Goal: Task Accomplishment & Management: Complete application form

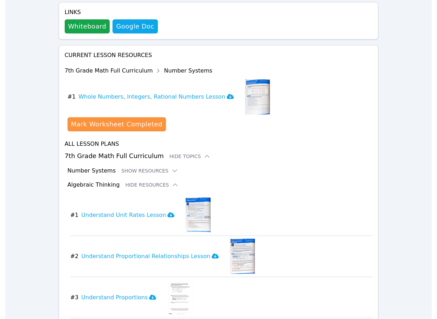
scroll to position [359, 0]
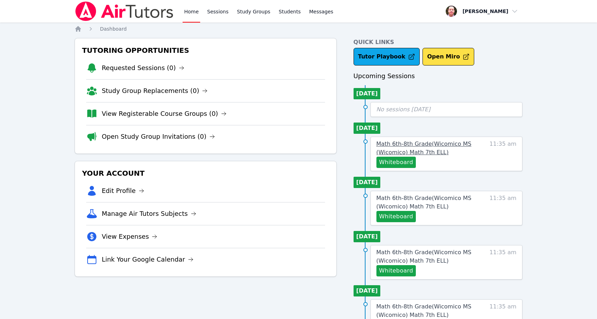
click at [424, 147] on link "Math 6th-8th Grade ( Wicomico MS (Wicomico) Math 7th ELL )" at bounding box center [428, 148] width 105 height 17
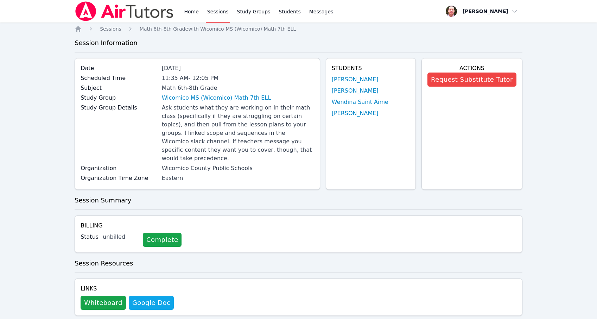
click at [363, 79] on link "Iris Garcia-Agustin" at bounding box center [355, 79] width 47 height 8
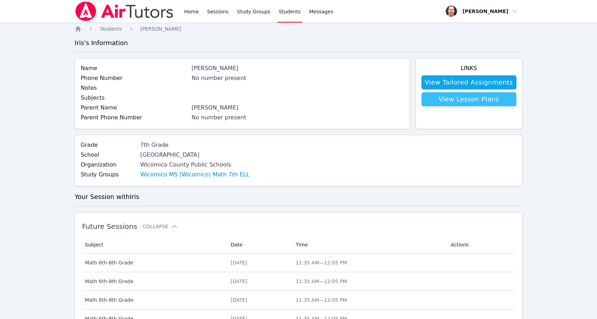
click at [470, 99] on link "View Lesson Plans" at bounding box center [468, 99] width 95 height 14
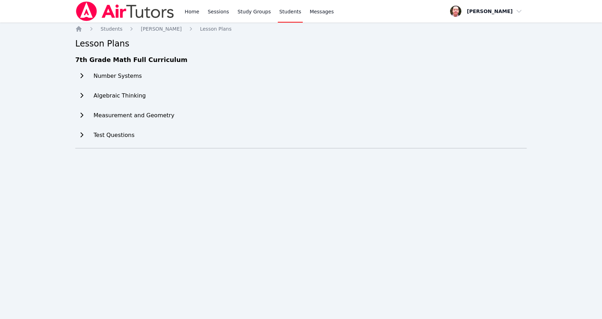
click at [84, 76] on icon at bounding box center [81, 76] width 7 height 6
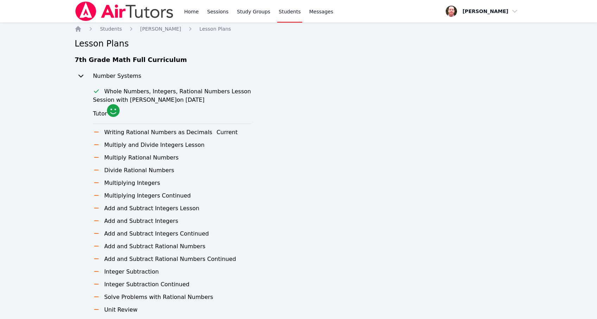
click at [164, 133] on h3 "Writing Rational Numbers as Decimals" at bounding box center [158, 132] width 108 height 8
click at [94, 132] on icon at bounding box center [96, 132] width 7 height 6
click at [95, 132] on icon at bounding box center [96, 132] width 5 height 1
click at [112, 29] on span "Students" at bounding box center [111, 29] width 22 height 6
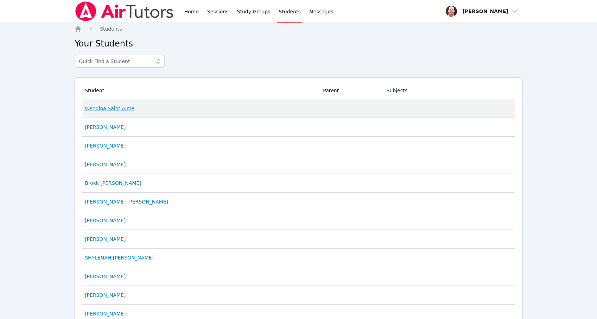
click at [96, 107] on link "Wendina Saint Aime" at bounding box center [110, 108] width 50 height 7
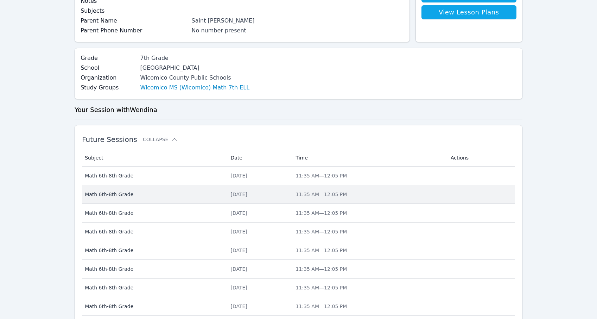
scroll to position [84, 0]
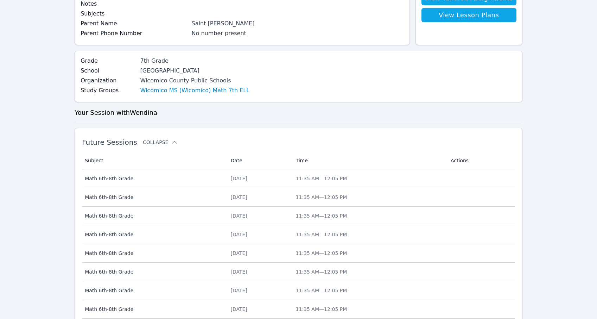
click at [171, 142] on icon at bounding box center [174, 142] width 7 height 7
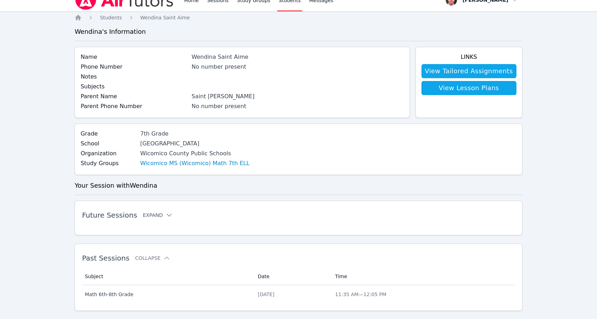
scroll to position [0, 0]
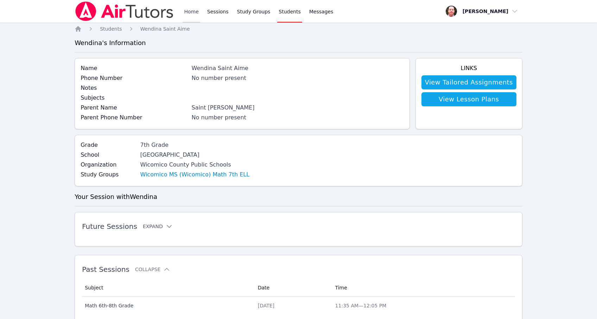
click at [192, 13] on link "Home" at bounding box center [191, 11] width 17 height 23
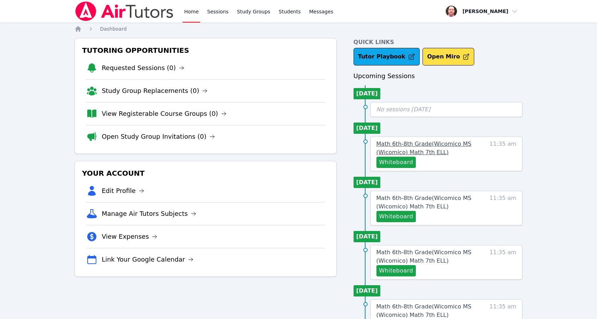
click at [420, 145] on span "Math 6th-8th Grade ( Wicomico MS (Wicomico) Math 7th ELL )" at bounding box center [423, 147] width 95 height 15
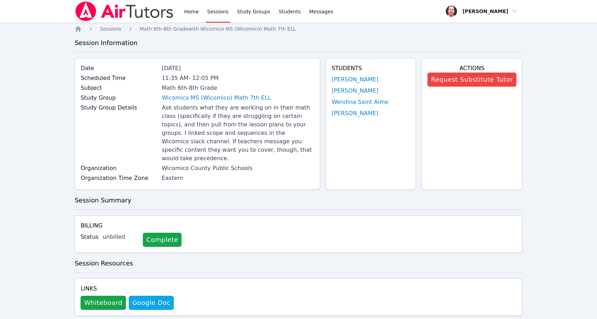
scroll to position [142, 0]
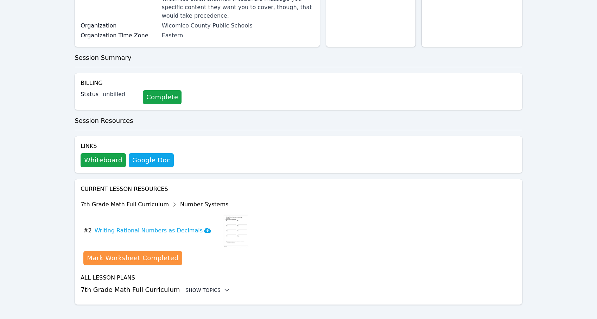
click at [225, 289] on icon at bounding box center [227, 290] width 5 height 2
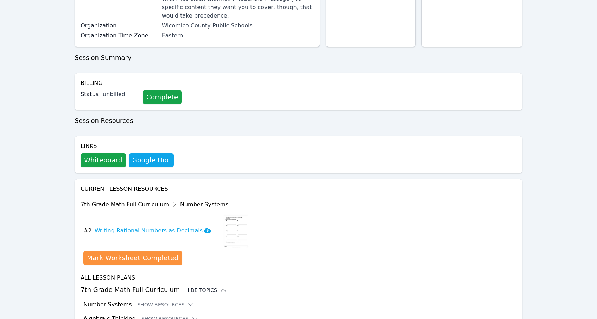
scroll to position [200, 0]
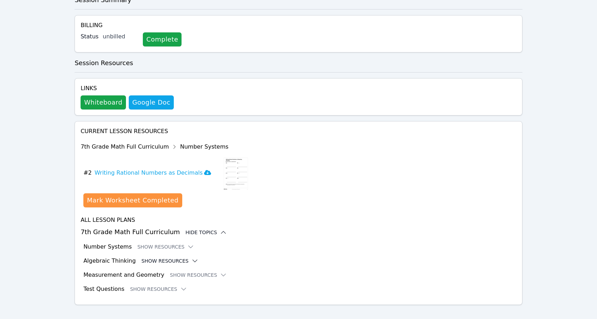
click at [191, 257] on icon at bounding box center [194, 260] width 7 height 7
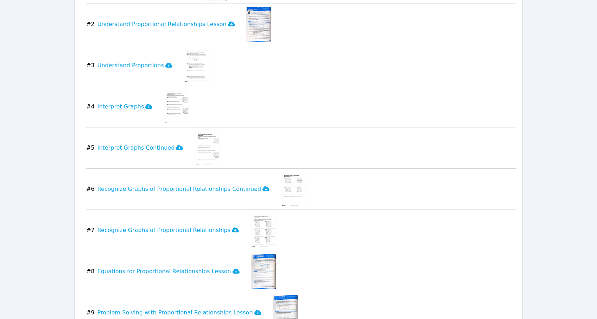
scroll to position [509, 0]
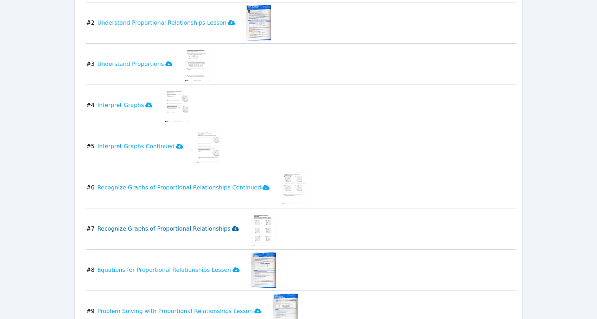
click at [232, 226] on icon at bounding box center [235, 228] width 7 height 5
click at [262, 185] on icon at bounding box center [265, 187] width 7 height 5
click at [254, 178] on button "# 6 Recognize Graphs of Proportional Relationships Continued" at bounding box center [180, 187] width 189 height 35
click at [262, 184] on icon at bounding box center [265, 187] width 7 height 6
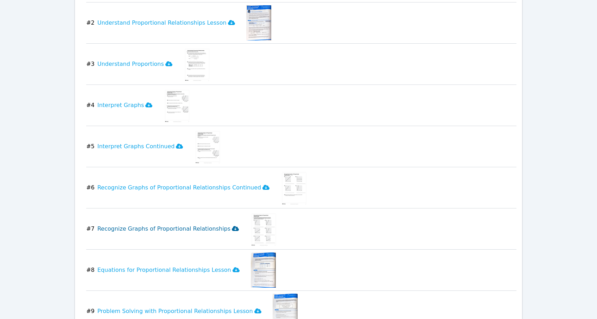
click at [262, 185] on icon at bounding box center [265, 187] width 7 height 5
click at [176, 144] on icon at bounding box center [179, 146] width 7 height 5
click at [165, 61] on icon at bounding box center [168, 63] width 7 height 5
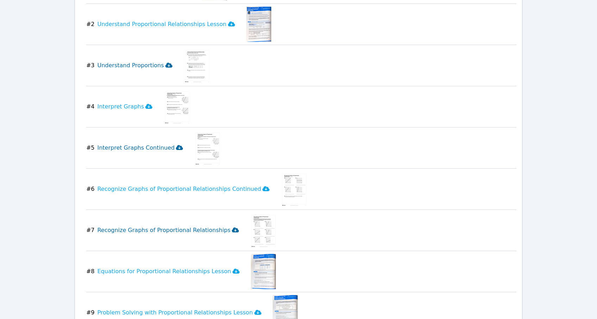
scroll to position [455, 0]
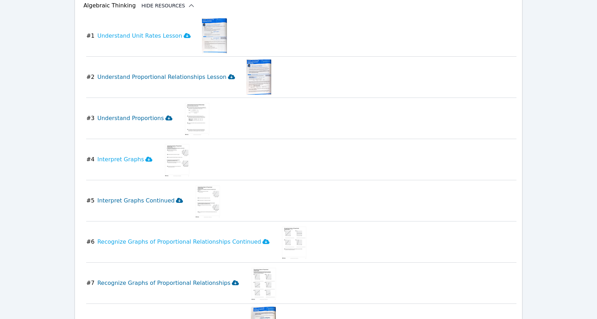
click at [228, 74] on icon at bounding box center [231, 77] width 7 height 6
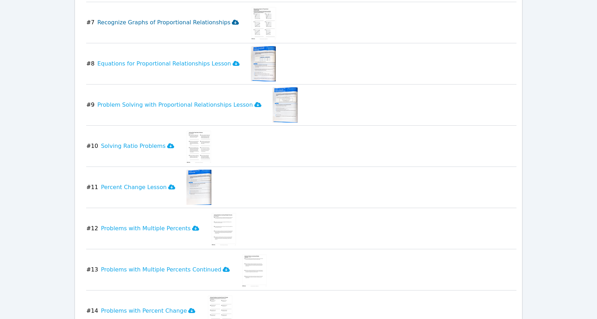
scroll to position [710, 0]
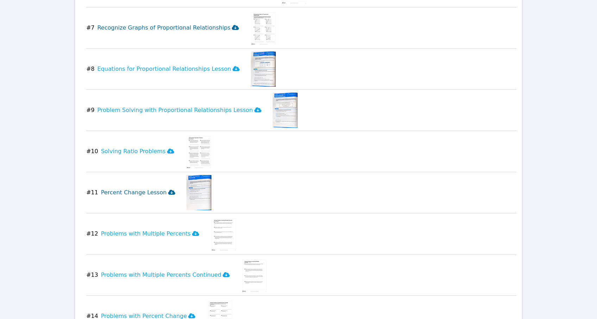
click at [168, 190] on icon at bounding box center [171, 192] width 7 height 5
click at [167, 148] on icon at bounding box center [170, 151] width 7 height 6
click at [192, 231] on icon at bounding box center [195, 233] width 7 height 5
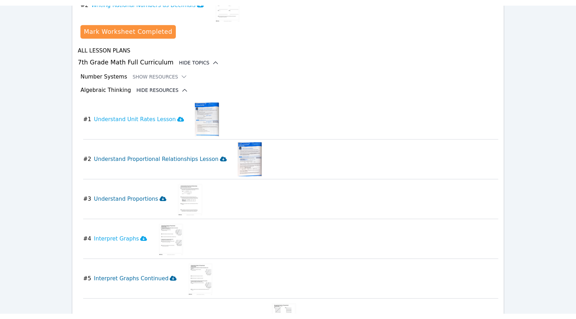
scroll to position [373, 0]
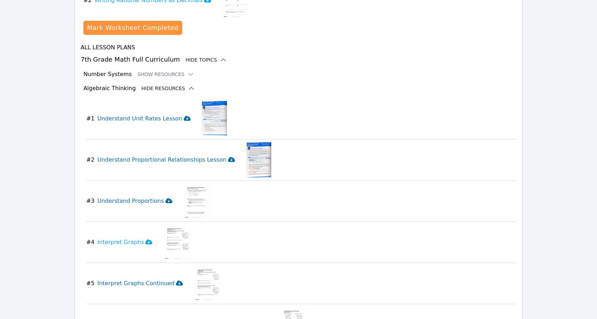
click at [184, 116] on icon at bounding box center [187, 118] width 7 height 5
click at [228, 157] on icon at bounding box center [231, 159] width 7 height 5
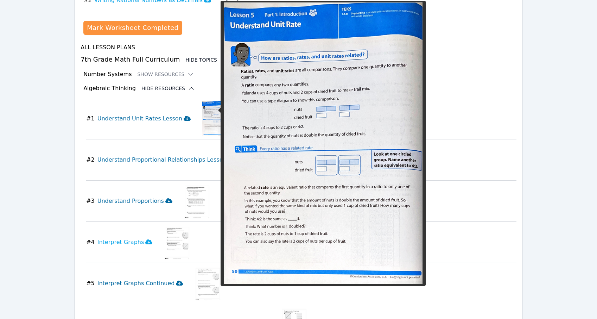
click at [203, 110] on img at bounding box center [214, 118] width 25 height 35
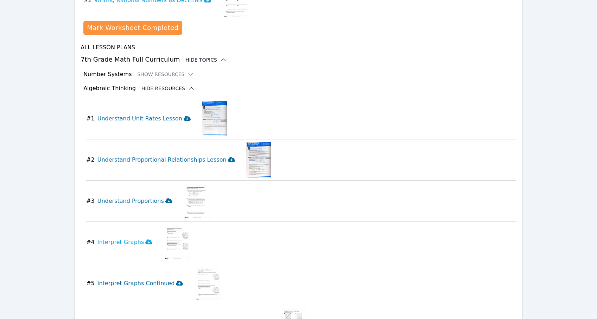
click at [203, 110] on img at bounding box center [214, 118] width 25 height 35
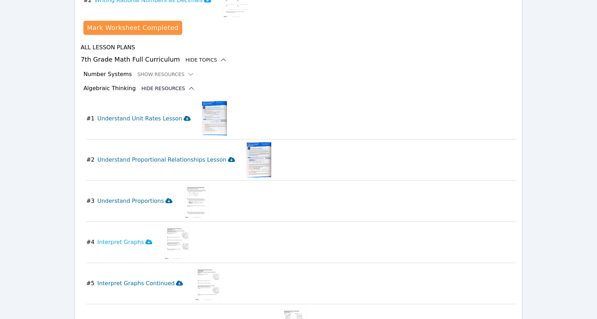
click at [203, 110] on img at bounding box center [214, 118] width 25 height 35
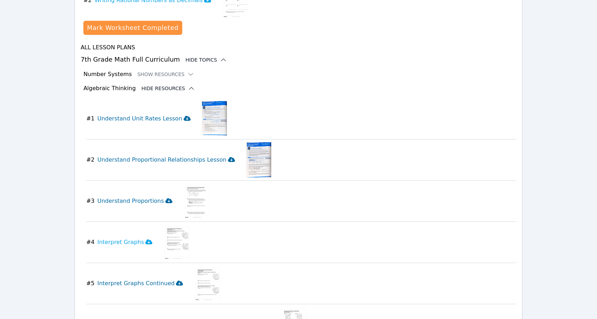
click at [184, 115] on icon at bounding box center [187, 118] width 7 height 6
click at [184, 116] on icon at bounding box center [187, 118] width 7 height 5
click at [228, 157] on icon at bounding box center [231, 159] width 7 height 5
click at [165, 198] on icon at bounding box center [168, 200] width 7 height 5
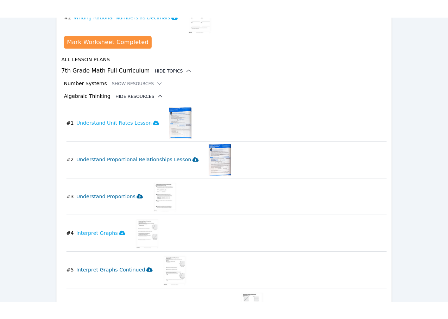
scroll to position [415, 0]
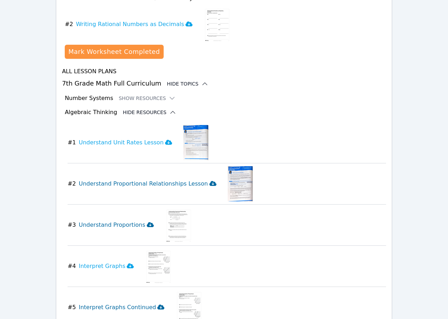
click at [170, 207] on img at bounding box center [178, 224] width 27 height 35
click at [167, 207] on img at bounding box center [178, 224] width 27 height 35
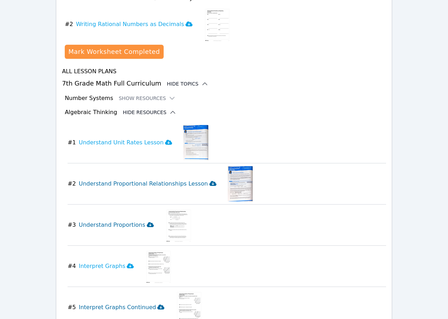
click at [201, 80] on icon at bounding box center [204, 83] width 7 height 7
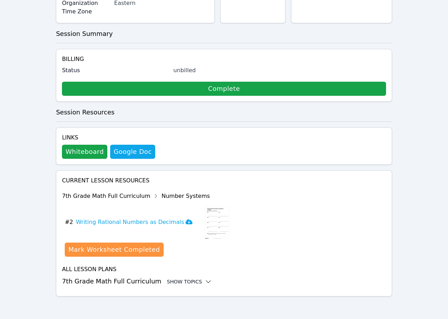
scroll to position [185, 0]
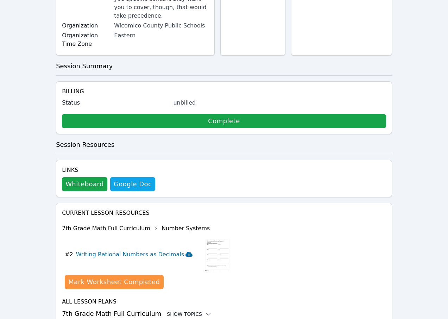
click at [185, 252] on icon at bounding box center [188, 254] width 7 height 5
click at [129, 277] on div "Mark Worksheet Completed" at bounding box center [113, 282] width 91 height 10
click at [205, 310] on icon at bounding box center [208, 313] width 7 height 7
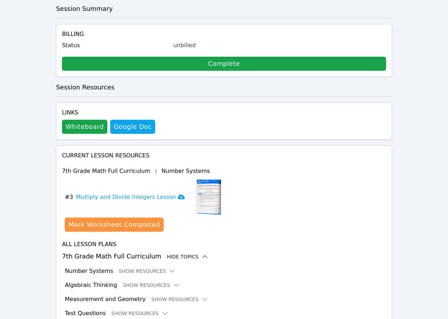
scroll to position [242, 0]
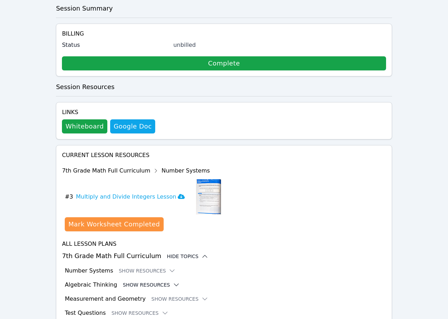
click at [173, 281] on icon at bounding box center [176, 284] width 7 height 7
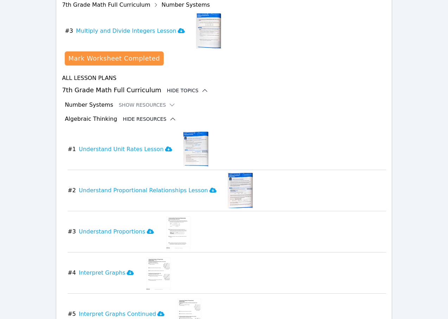
scroll to position [400, 0]
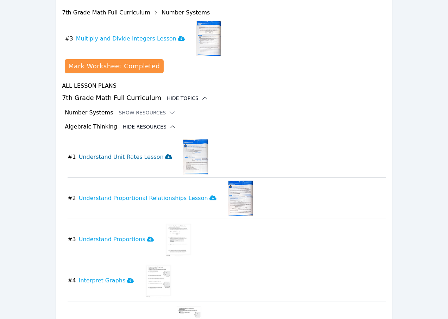
click at [165, 154] on icon at bounding box center [168, 156] width 7 height 5
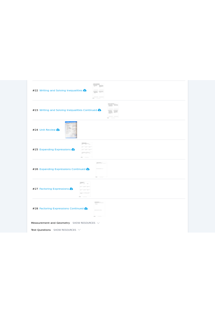
scroll to position [366, 0]
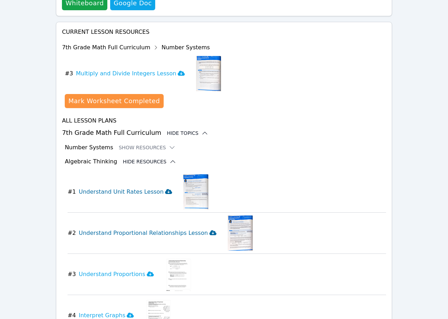
click at [209, 230] on icon at bounding box center [212, 232] width 7 height 5
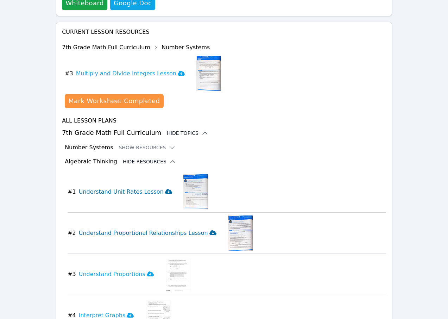
click at [209, 230] on icon at bounding box center [212, 232] width 7 height 5
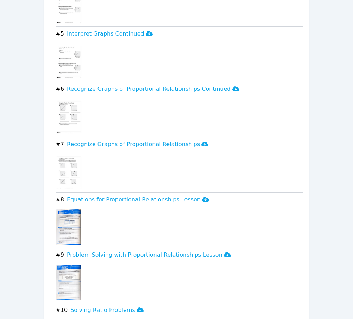
scroll to position [839, 0]
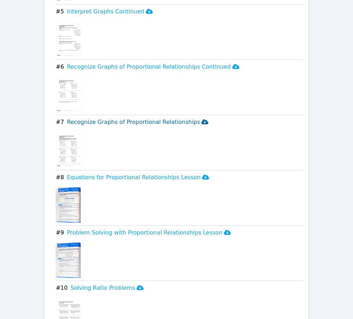
click at [201, 121] on icon at bounding box center [204, 121] width 7 height 5
click at [232, 65] on icon at bounding box center [235, 67] width 7 height 6
click at [146, 11] on icon at bounding box center [149, 11] width 7 height 5
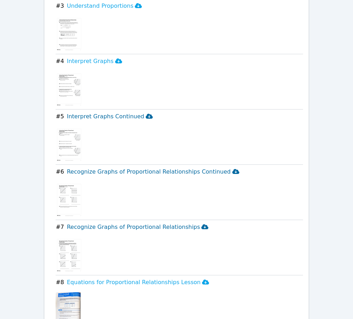
scroll to position [702, 0]
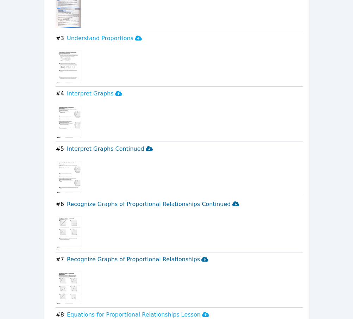
click at [146, 148] on icon at bounding box center [149, 148] width 7 height 5
click at [115, 93] on icon at bounding box center [118, 93] width 7 height 5
click at [135, 39] on icon at bounding box center [138, 38] width 7 height 6
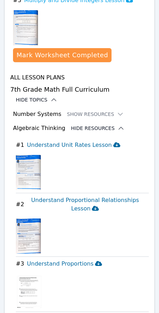
scroll to position [727, 0]
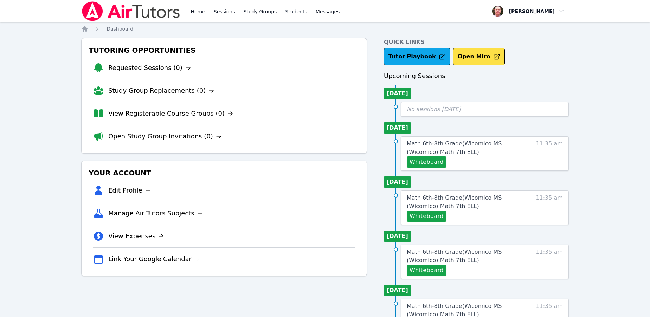
click at [293, 12] on link "Students" at bounding box center [296, 11] width 25 height 23
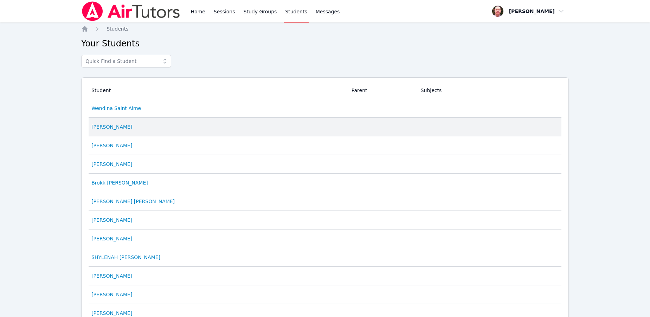
click at [103, 129] on link "[PERSON_NAME]" at bounding box center [111, 126] width 41 height 7
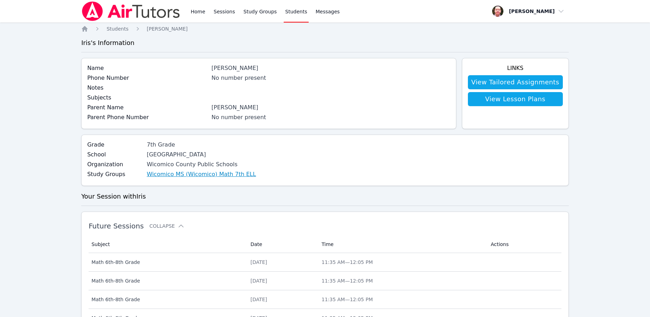
click at [210, 175] on link "Wicomico MS (Wicomico) Math 7th ELL" at bounding box center [201, 174] width 109 height 8
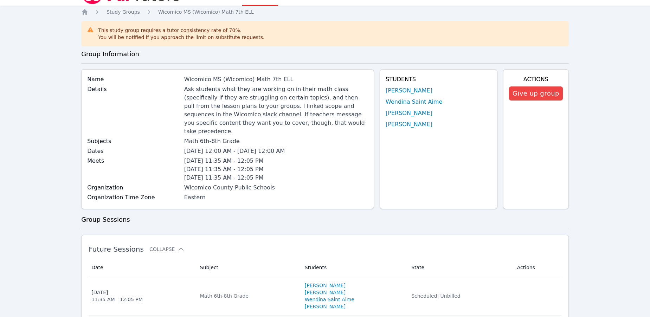
scroll to position [108, 0]
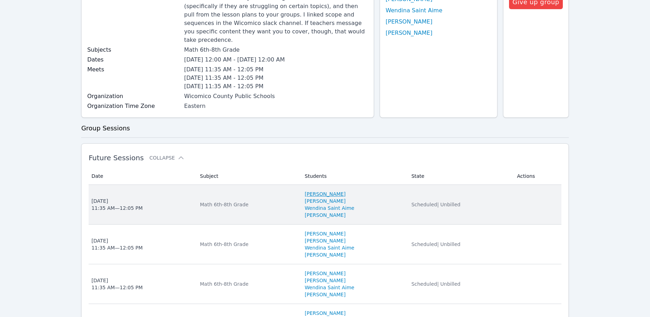
click at [322, 191] on link "[PERSON_NAME]" at bounding box center [325, 194] width 41 height 7
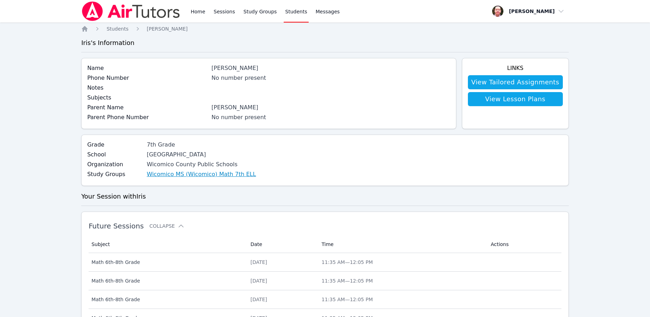
click at [203, 176] on link "Wicomico MS (Wicomico) Math 7th ELL" at bounding box center [201, 174] width 109 height 8
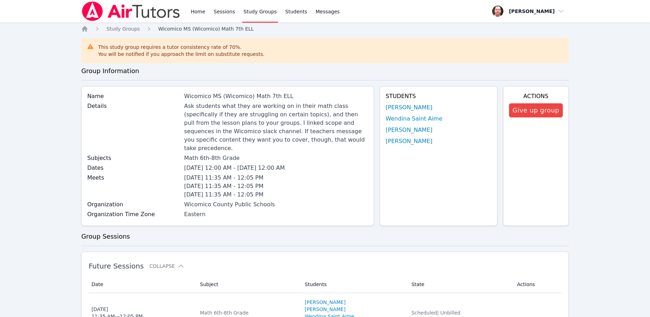
click at [213, 29] on span "Wicomico MS (Wicomico) Math 7th ELL" at bounding box center [206, 29] width 96 height 6
click at [214, 27] on span "Wicomico MS (Wicomico) Math 7th ELL" at bounding box center [206, 29] width 96 height 6
click at [224, 12] on link "Sessions" at bounding box center [224, 11] width 24 height 23
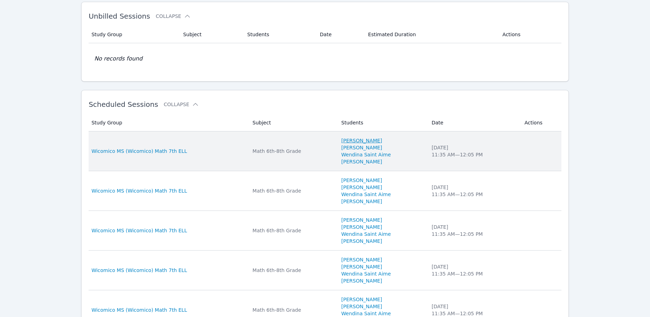
scroll to position [287, 0]
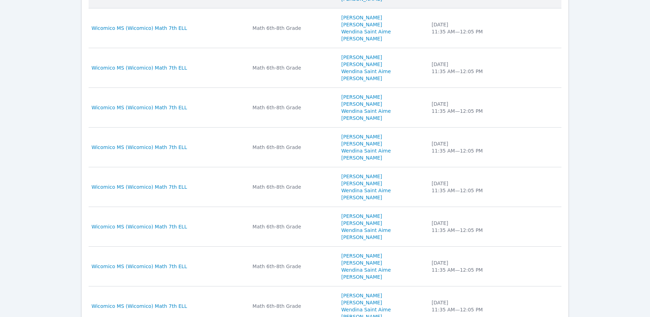
click at [354, 141] on tbody "Study Group Wicomico MS (Wicomico) Math 7th ELL Subject Math 6th-8th Grade Stud…" at bounding box center [325, 167] width 473 height 397
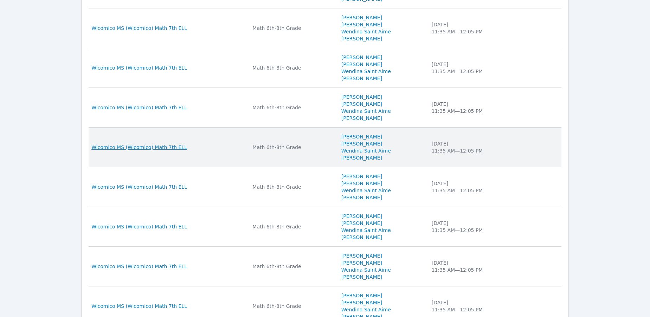
click at [152, 145] on span "Wicomico MS (Wicomico) Math 7th ELL" at bounding box center [139, 147] width 96 height 7
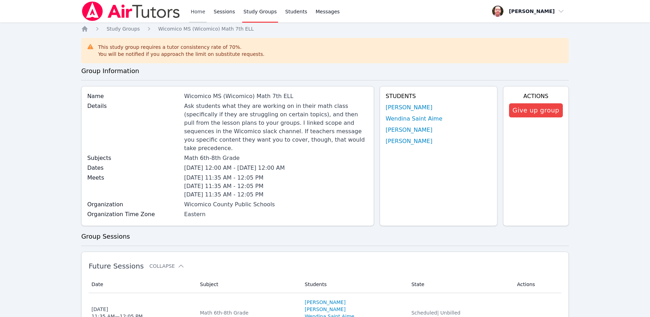
click at [199, 12] on link "Home" at bounding box center [197, 11] width 17 height 23
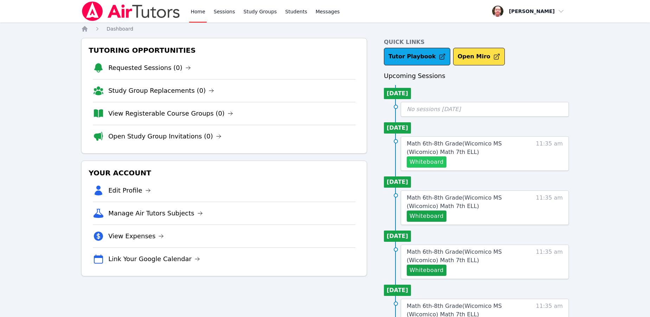
click at [431, 160] on button "Whiteboard" at bounding box center [427, 162] width 40 height 11
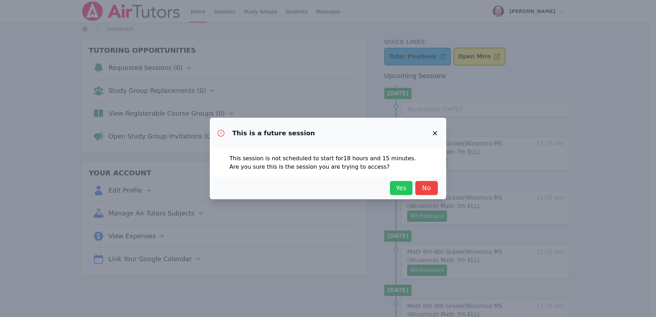
click at [398, 188] on span "Yes" at bounding box center [400, 188] width 15 height 10
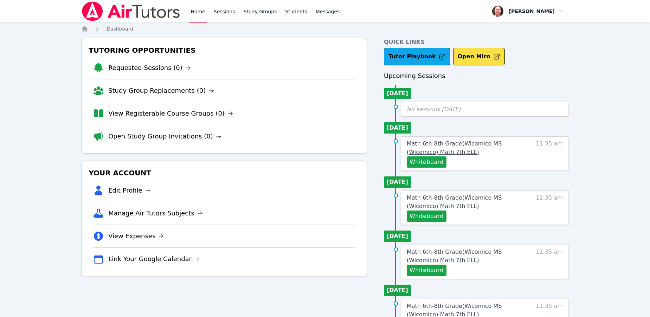
click at [451, 145] on span "Math 6th-8th Grade ( Wicomico MS (Wicomico) Math 7th ELL )" at bounding box center [454, 147] width 95 height 15
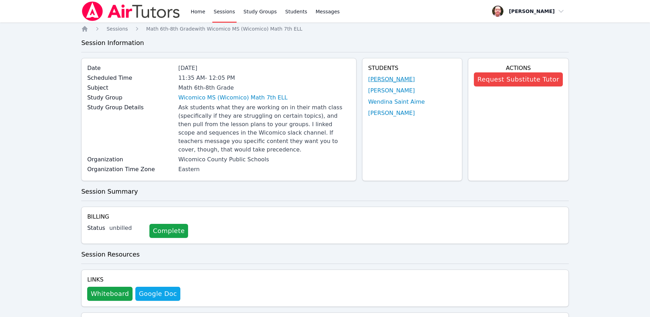
click at [388, 78] on link "Iris Garcia-Agustin" at bounding box center [391, 79] width 47 height 8
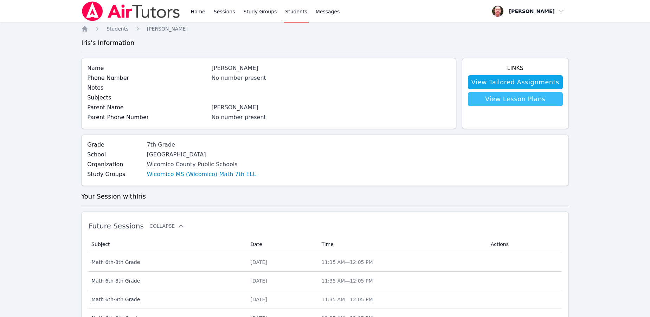
click at [515, 98] on link "View Lesson Plans" at bounding box center [515, 99] width 95 height 14
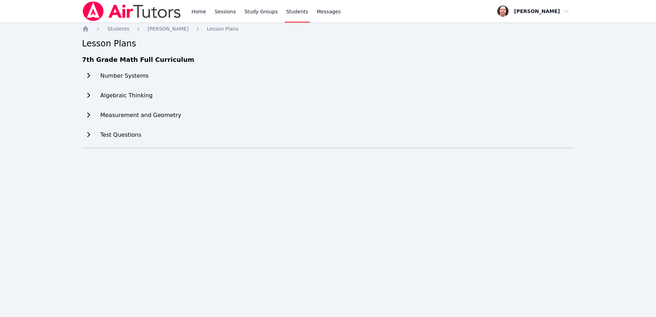
click at [127, 97] on h2 "Algebraic Thinking" at bounding box center [126, 95] width 52 height 8
click at [89, 96] on icon at bounding box center [88, 95] width 3 height 5
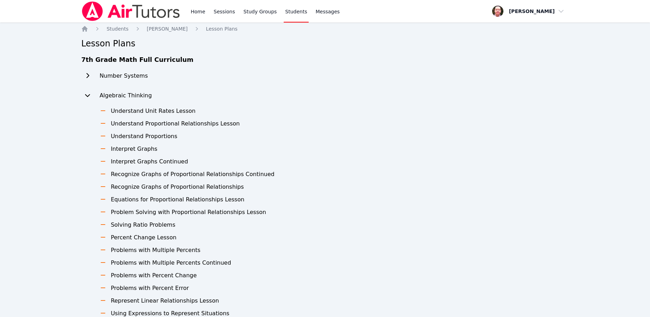
click at [105, 110] on icon at bounding box center [103, 111] width 7 height 6
click at [118, 109] on h3 "Understand Unit Rates Lesson" at bounding box center [153, 111] width 85 height 8
click at [117, 125] on h3 "Understand Proportional Relationships Lesson" at bounding box center [175, 124] width 129 height 8
click at [169, 30] on span "Iris Garcia-Agustin" at bounding box center [167, 29] width 41 height 6
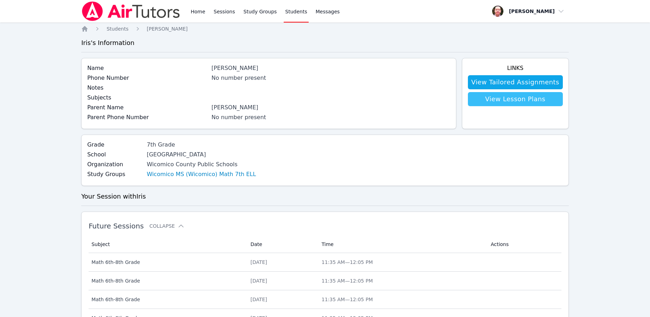
click at [505, 101] on link "View Lesson Plans" at bounding box center [515, 99] width 95 height 14
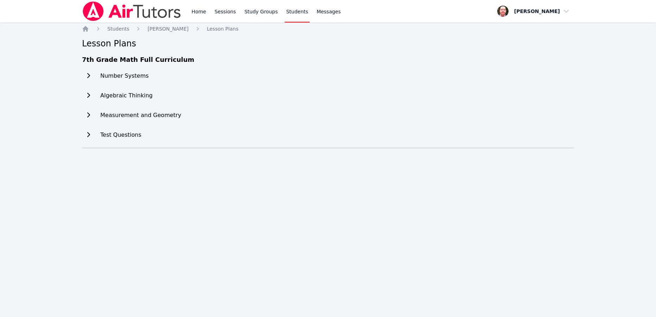
click at [134, 92] on h2 "Algebraic Thinking" at bounding box center [126, 95] width 52 height 8
click at [105, 75] on h2 "Number Systems" at bounding box center [124, 76] width 48 height 8
click at [163, 26] on span "Iris Garcia-Agustin" at bounding box center [167, 29] width 41 height 6
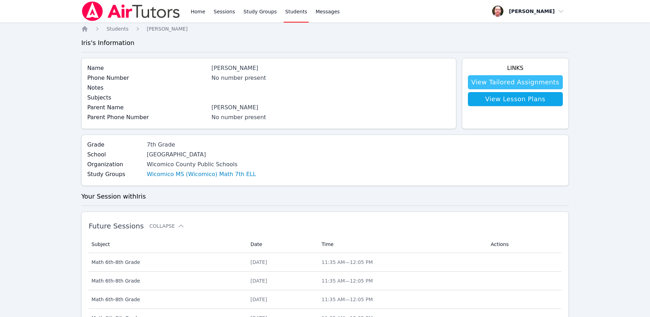
click at [519, 83] on link "View Tailored Assignments" at bounding box center [515, 82] width 95 height 14
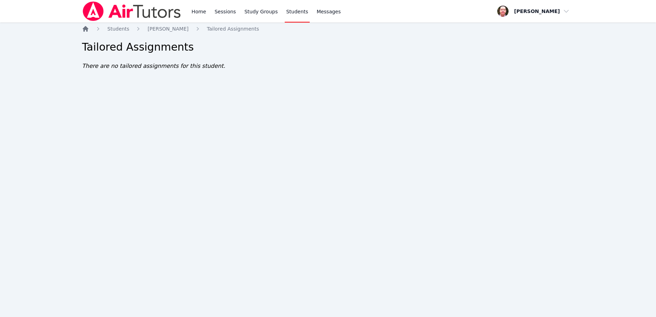
click at [86, 28] on icon "Breadcrumb" at bounding box center [86, 29] width 6 height 6
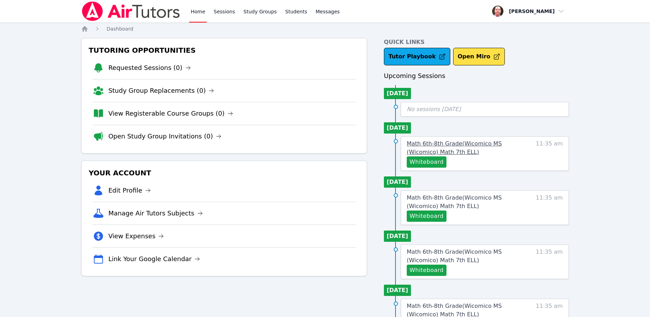
click at [441, 145] on span "Math 6th-8th Grade ( Wicomico MS (Wicomico) Math 7th ELL )" at bounding box center [454, 147] width 95 height 15
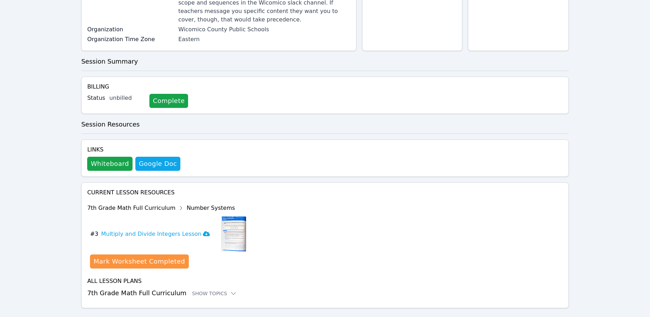
scroll to position [135, 0]
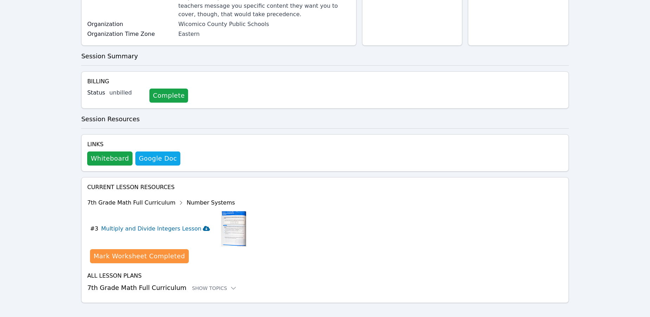
click at [203, 226] on icon at bounding box center [206, 228] width 7 height 5
click at [230, 285] on icon at bounding box center [233, 288] width 7 height 7
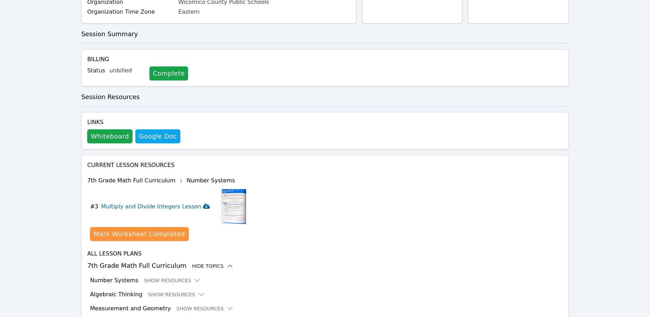
scroll to position [193, 0]
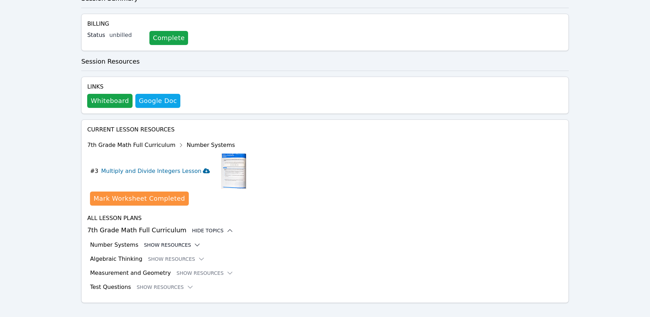
click at [194, 242] on icon at bounding box center [197, 245] width 7 height 7
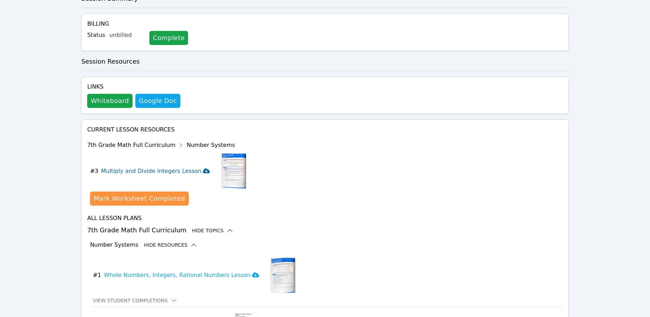
scroll to position [338, 0]
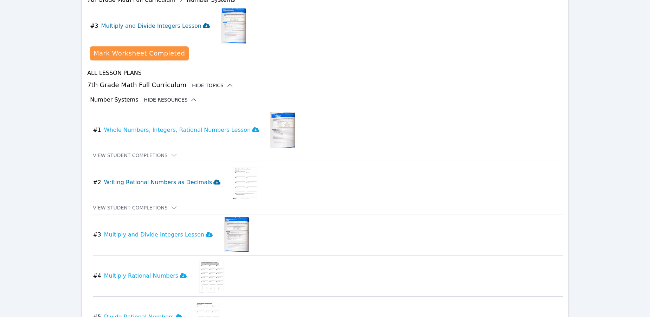
click at [214, 180] on icon at bounding box center [217, 182] width 7 height 5
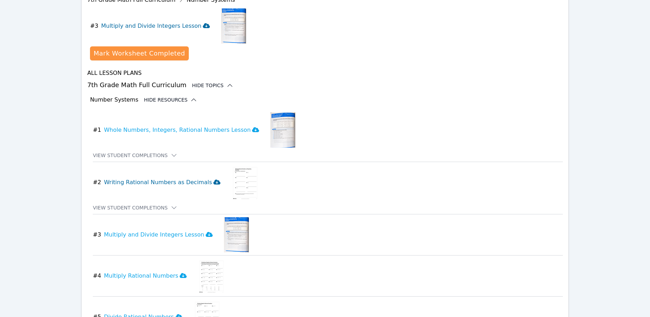
click at [214, 180] on icon at bounding box center [217, 182] width 7 height 5
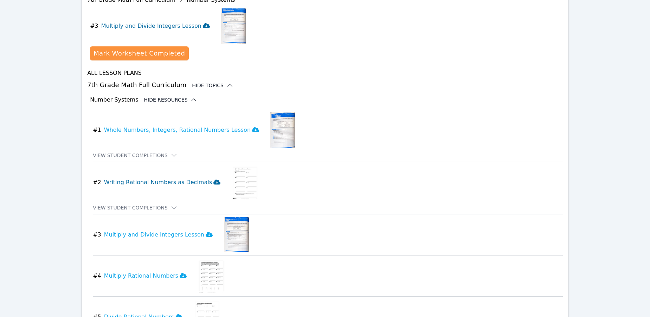
click at [214, 180] on icon at bounding box center [217, 182] width 7 height 5
click at [203, 174] on button "# 2 Writing Rational Numbers as Decimals Loading..." at bounding box center [156, 182] width 126 height 35
click at [214, 180] on icon at bounding box center [217, 182] width 7 height 5
click at [206, 232] on icon at bounding box center [209, 235] width 7 height 6
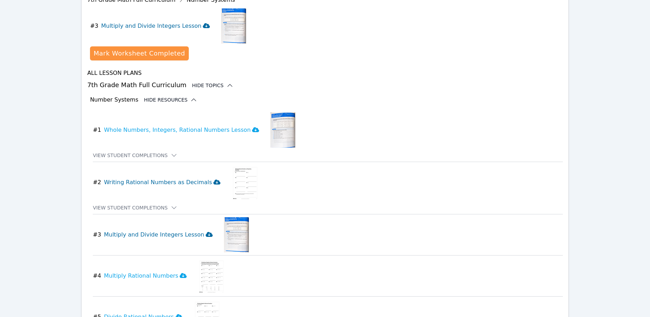
click at [206, 232] on icon at bounding box center [209, 235] width 7 height 6
click at [180, 273] on icon at bounding box center [183, 276] width 7 height 6
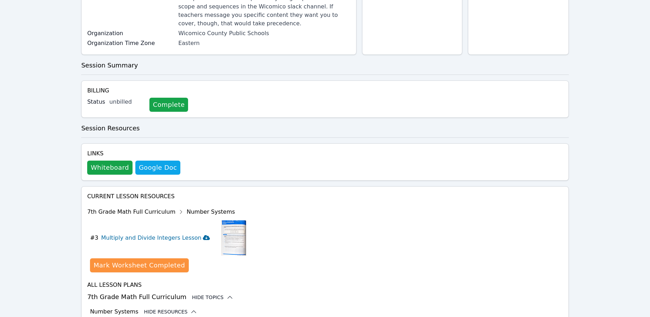
scroll to position [121, 0]
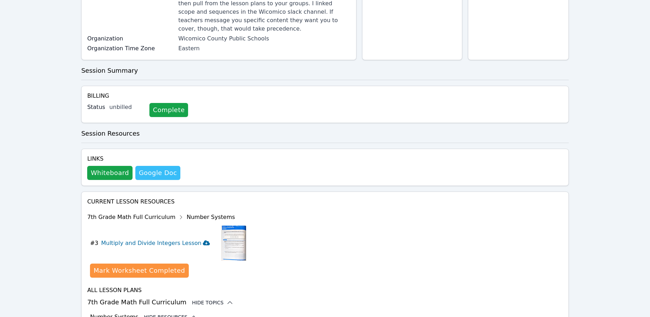
click at [163, 166] on link "Google Doc" at bounding box center [157, 173] width 45 height 14
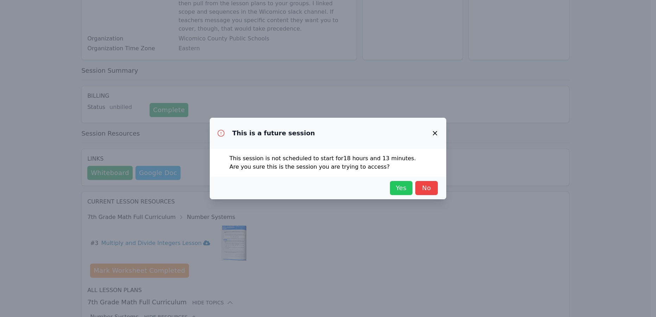
click at [401, 188] on span "Yes" at bounding box center [400, 188] width 15 height 10
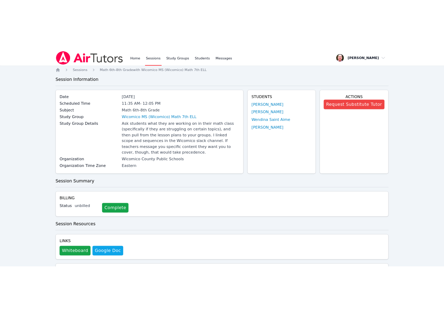
scroll to position [0, 0]
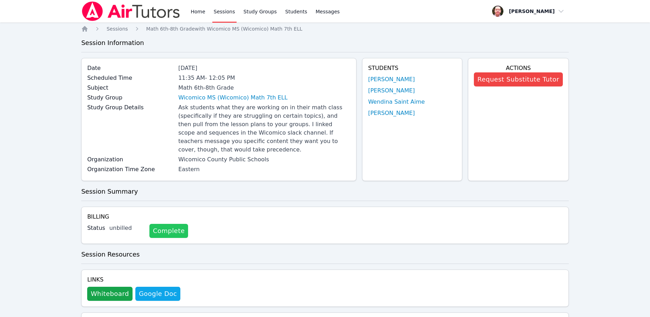
click at [169, 224] on link "Complete" at bounding box center [169, 231] width 39 height 14
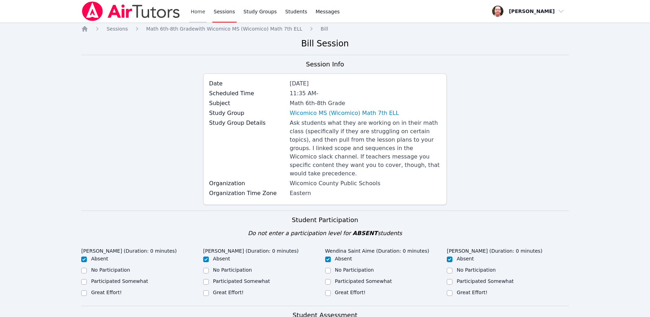
click at [196, 11] on link "Home" at bounding box center [197, 11] width 17 height 23
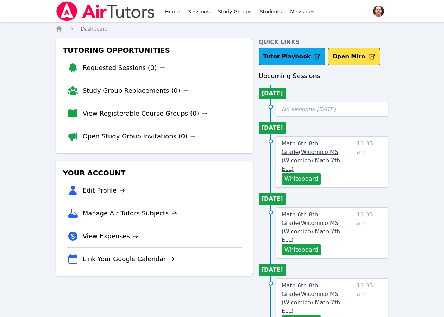
click at [307, 146] on span "Math 6th-8th Grade ( Wicomico MS (Wicomico) Math 7th ELL )" at bounding box center [310, 156] width 58 height 32
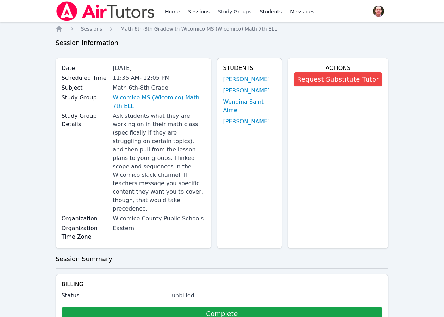
click at [230, 11] on link "Study Groups" at bounding box center [234, 11] width 36 height 23
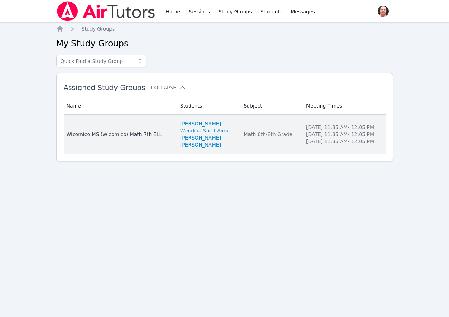
click at [205, 131] on link "Wendina Saint Aime" at bounding box center [205, 130] width 50 height 7
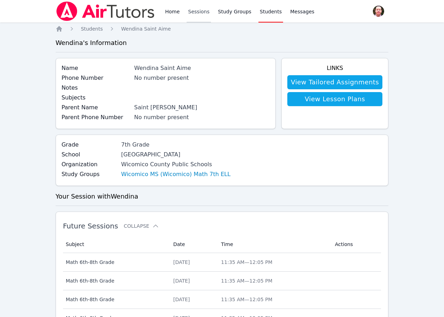
click at [199, 11] on link "Sessions" at bounding box center [198, 11] width 24 height 23
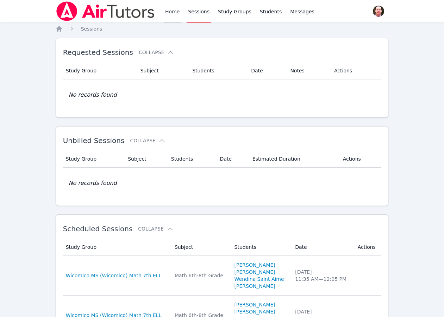
click at [170, 12] on link "Home" at bounding box center [172, 11] width 17 height 23
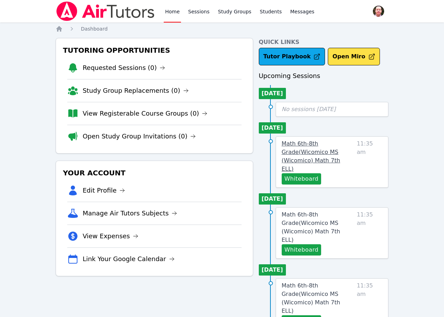
click at [310, 148] on link "Math 6th-8th Grade ( Wicomico MS (Wicomico) Math 7th ELL )" at bounding box center [317, 157] width 72 height 34
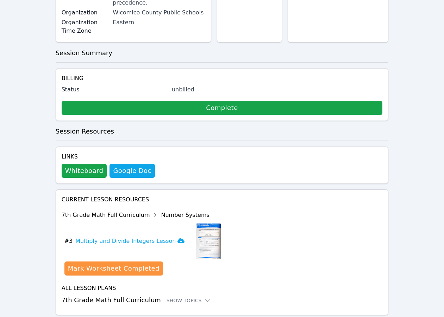
scroll to position [210, 0]
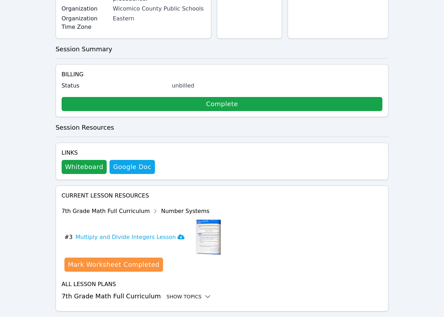
click at [204, 293] on icon at bounding box center [207, 296] width 7 height 7
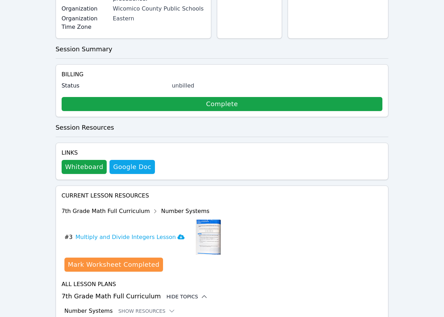
scroll to position [268, 0]
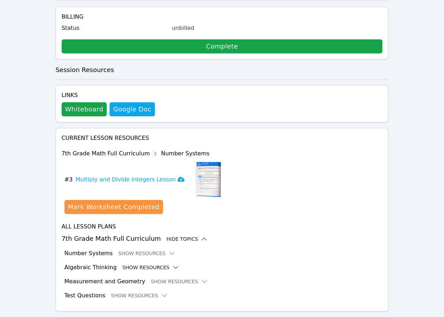
click at [131, 264] on button "Show Resources" at bounding box center [150, 267] width 57 height 7
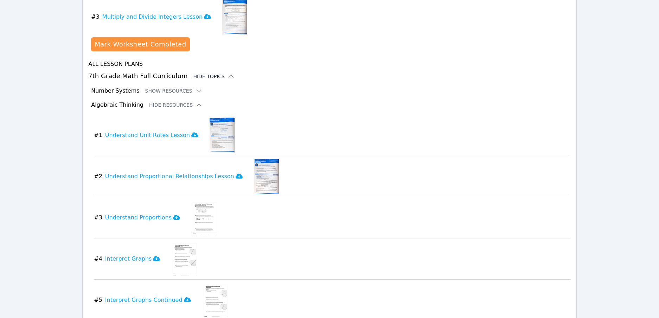
scroll to position [387, 0]
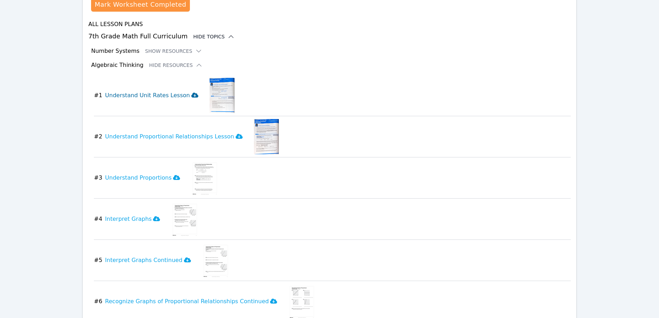
click at [191, 92] on icon at bounding box center [194, 95] width 7 height 6
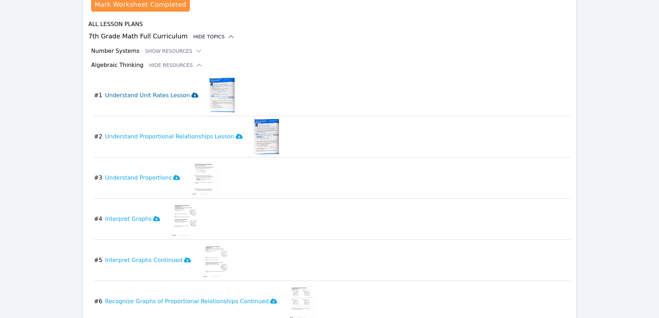
click at [191, 92] on icon at bounding box center [194, 95] width 7 height 6
click at [236, 133] on icon at bounding box center [239, 136] width 7 height 6
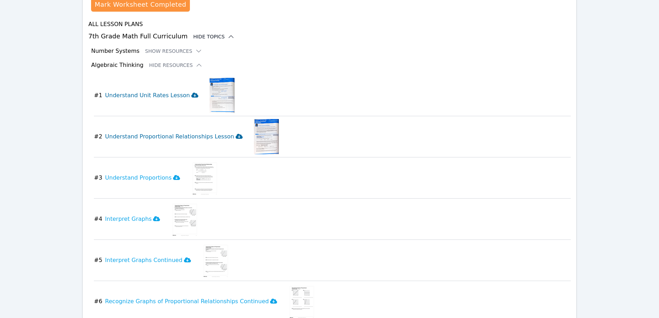
click at [236, 133] on icon at bounding box center [239, 136] width 7 height 6
click at [173, 175] on icon at bounding box center [176, 177] width 7 height 5
click at [153, 216] on icon at bounding box center [156, 219] width 7 height 6
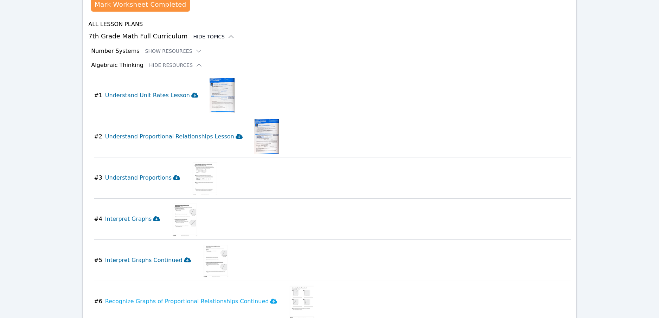
click at [184, 257] on icon at bounding box center [187, 260] width 7 height 6
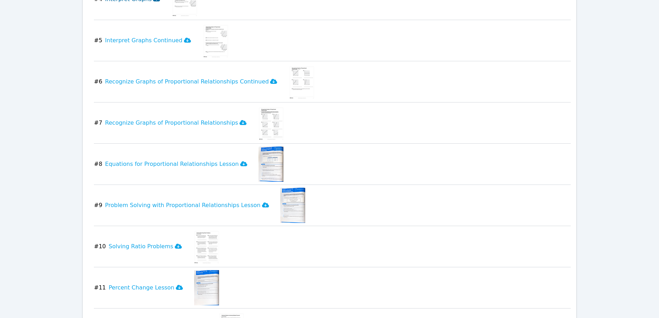
scroll to position [608, 0]
click at [240, 160] on icon at bounding box center [243, 162] width 7 height 5
